Goal: Transaction & Acquisition: Purchase product/service

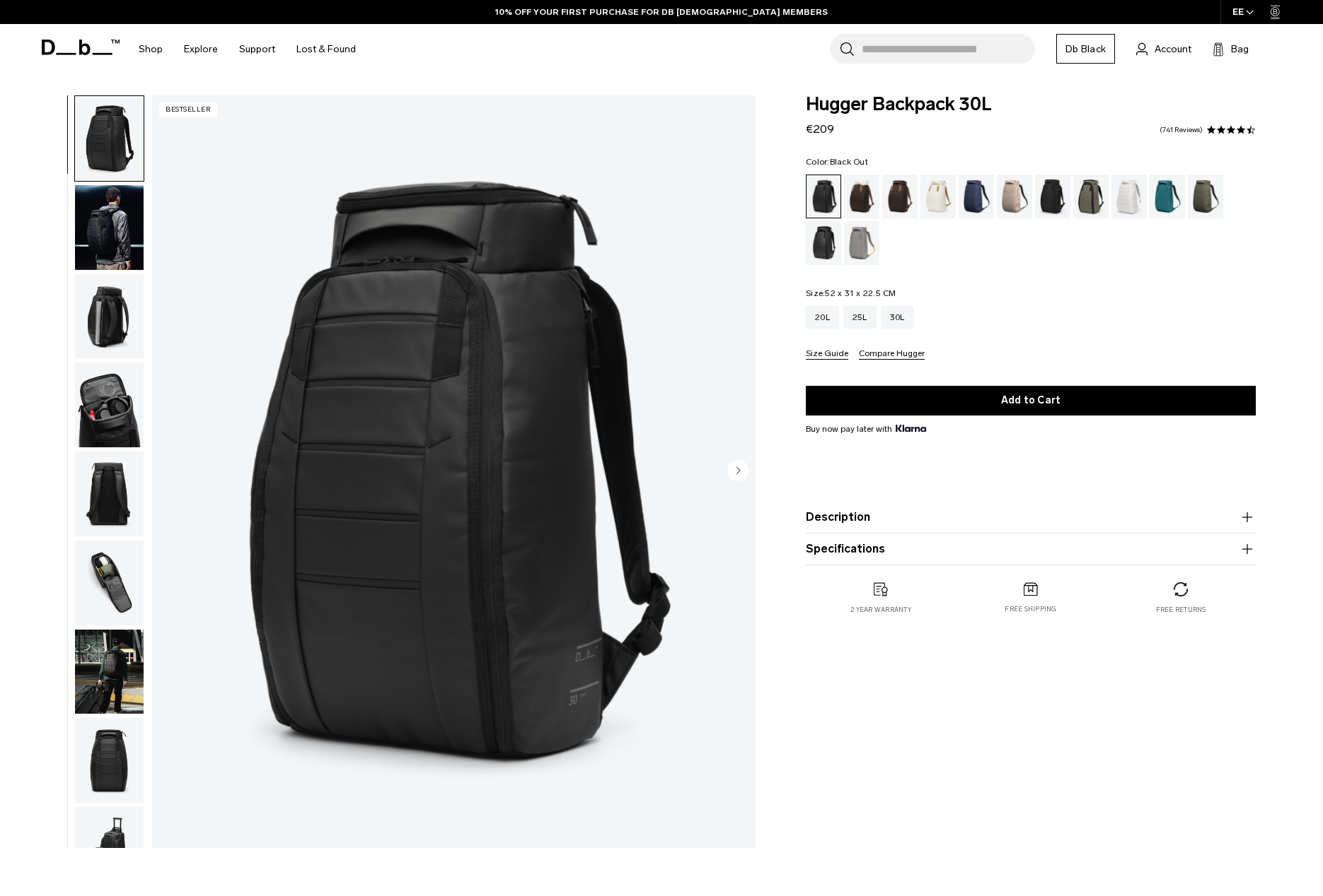
drag, startPoint x: 907, startPoint y: 289, endPoint x: 801, endPoint y: 294, distance: 106.1
click at [801, 294] on div "Hugger Backpack 30L €209 4.6 star rating 741 Reviews Color: Black Out Out of st…" at bounding box center [1030, 370] width 534 height 548
click at [919, 290] on fieldset "Size: 52 x 31 x 22.5 CM Out of stock 20L 25L 30L Size Guide Compare Hugger" at bounding box center [1030, 325] width 450 height 70
click at [844, 316] on div "25L" at bounding box center [860, 317] width 33 height 22
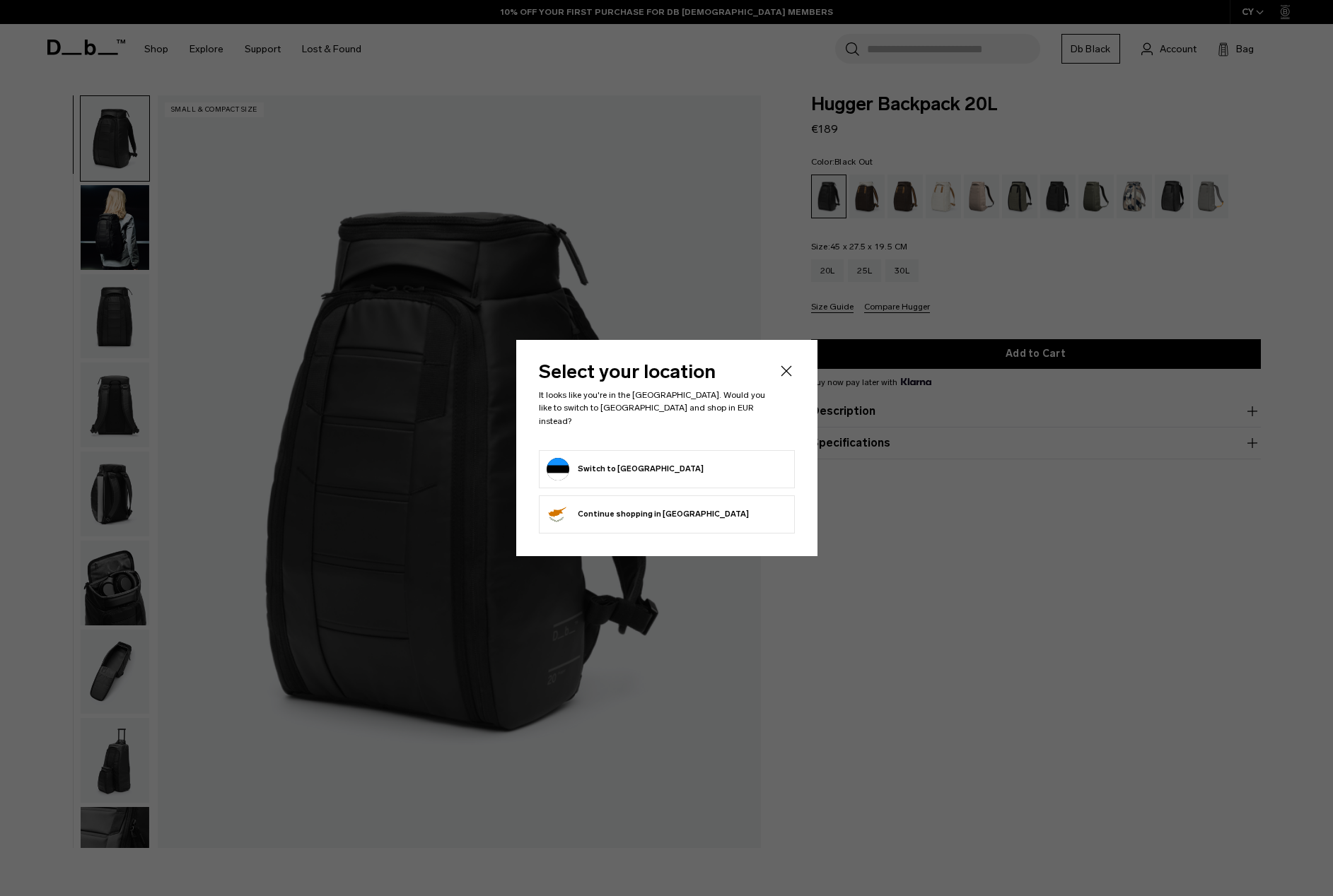
click at [785, 378] on icon "Close" at bounding box center [786, 371] width 17 height 17
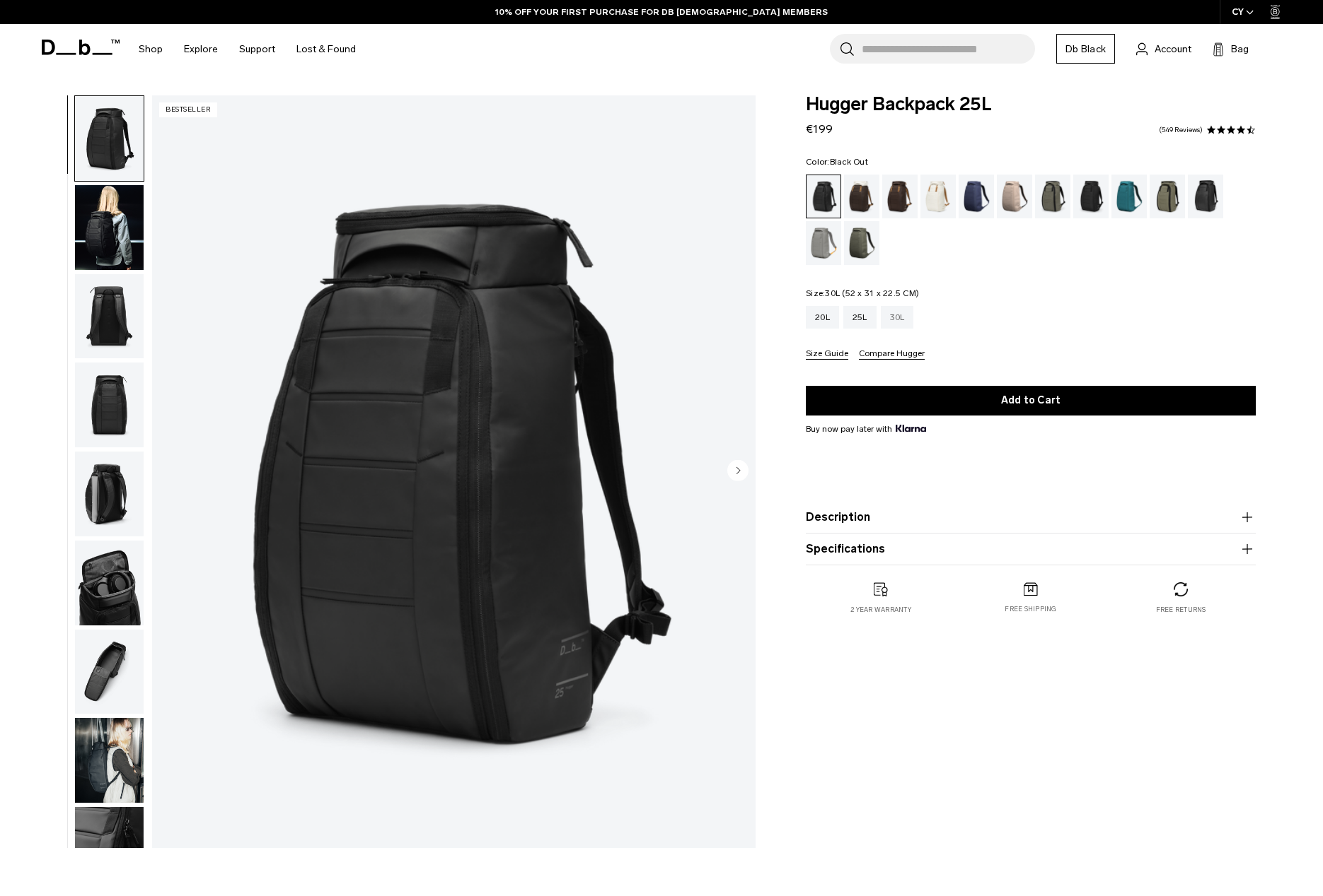
click at [906, 315] on div "30L" at bounding box center [897, 317] width 33 height 22
